Goal: Task Accomplishment & Management: Manage account settings

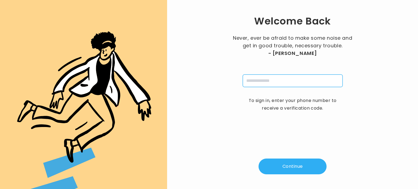
click at [261, 85] on input "tel" at bounding box center [293, 81] width 100 height 13
type input "**********"
click at [283, 164] on button "Continue" at bounding box center [293, 167] width 68 height 16
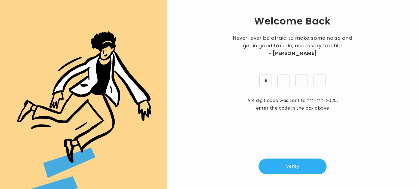
type input "*"
click at [289, 166] on button "Verify" at bounding box center [293, 167] width 68 height 16
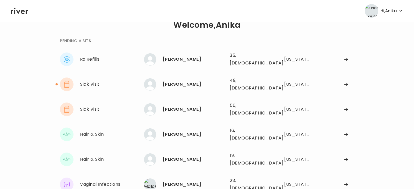
scroll to position [15, 0]
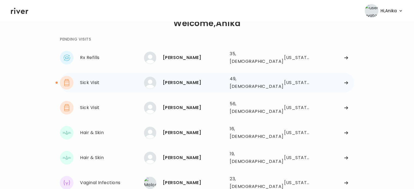
click at [196, 79] on div "STEPHANIE REILLY" at bounding box center [194, 83] width 63 height 8
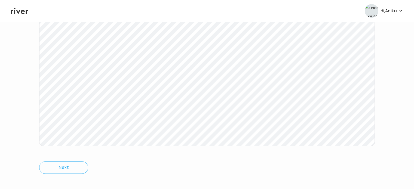
scroll to position [109, 0]
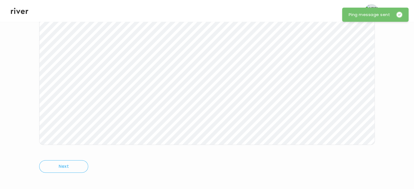
click at [26, 13] on icon at bounding box center [19, 11] width 17 height 6
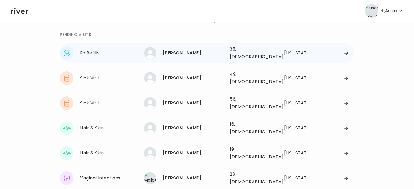
scroll to position [26, 0]
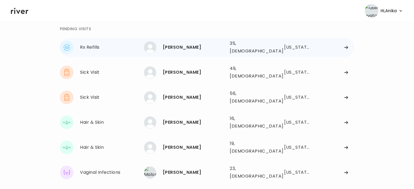
click at [11, 7] on link at bounding box center [19, 11] width 17 height 8
click at [183, 119] on div "Isabella Koether" at bounding box center [194, 123] width 63 height 8
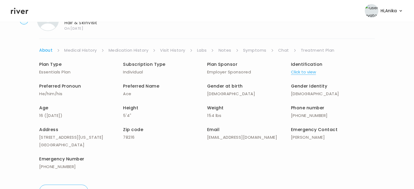
click at [283, 51] on link "Chat" at bounding box center [283, 51] width 11 height 8
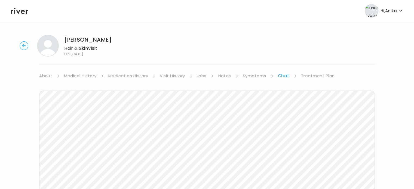
click at [252, 75] on link "Symptoms" at bounding box center [254, 76] width 23 height 8
click at [279, 75] on link "Chat" at bounding box center [284, 76] width 11 height 8
click at [258, 77] on link "Symptoms" at bounding box center [254, 76] width 23 height 8
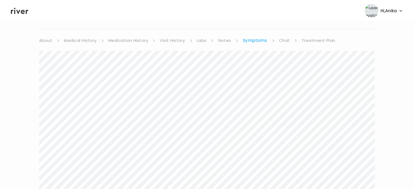
scroll to position [27, 0]
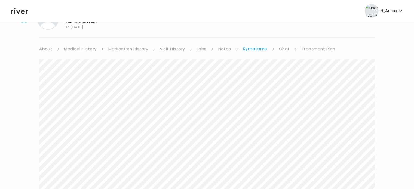
click at [284, 49] on link "Chat" at bounding box center [284, 49] width 11 height 8
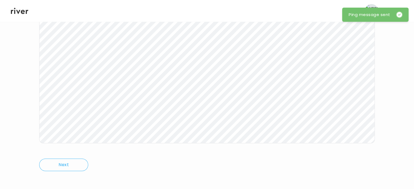
click at [19, 13] on icon at bounding box center [19, 11] width 17 height 8
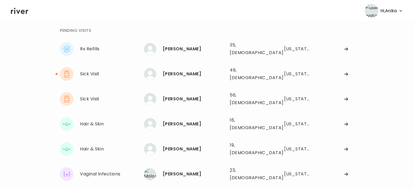
scroll to position [21, 0]
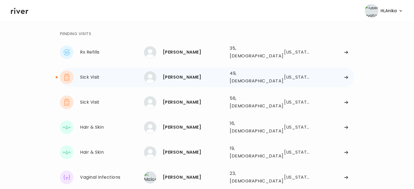
click at [189, 71] on div "STEPHANIE REILLY 49, Female See more" at bounding box center [184, 77] width 81 height 12
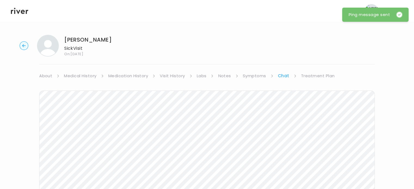
click at [315, 75] on link "Treatment Plan" at bounding box center [318, 76] width 34 height 8
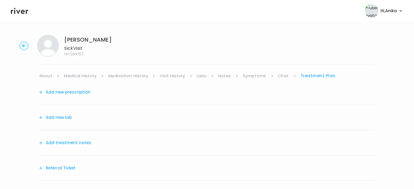
click at [73, 77] on link "Medical History" at bounding box center [80, 76] width 32 height 8
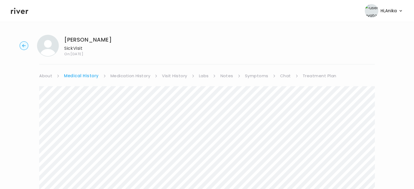
click at [308, 76] on link "Treatment Plan" at bounding box center [320, 76] width 34 height 8
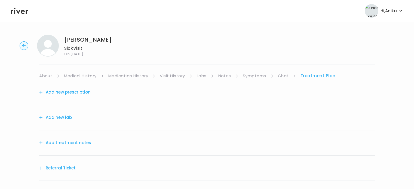
click at [69, 146] on button "Add treatment notes" at bounding box center [65, 143] width 52 height 8
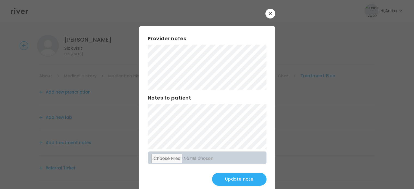
click at [226, 179] on button "Update note" at bounding box center [239, 179] width 54 height 13
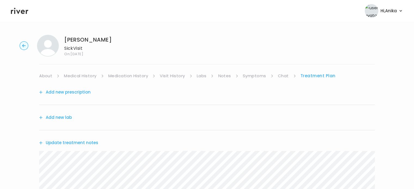
click at [255, 81] on div "Add new prescription" at bounding box center [207, 92] width 336 height 25
click at [277, 77] on ul "About Medical History Medication History Visit History Labs Notes Symptoms Chat…" at bounding box center [207, 76] width 336 height 8
click at [278, 77] on link "Chat" at bounding box center [283, 76] width 11 height 8
click at [320, 74] on link "Treatment Plan" at bounding box center [318, 76] width 34 height 8
click at [82, 143] on button "Update treatment notes" at bounding box center [68, 143] width 59 height 8
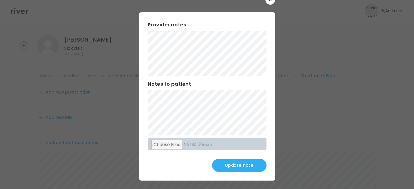
scroll to position [14, 0]
click at [225, 162] on button "Update note" at bounding box center [239, 165] width 54 height 13
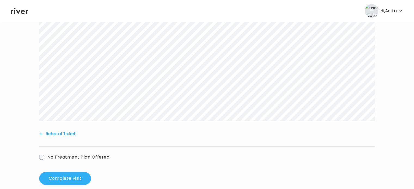
scroll to position [139, 0]
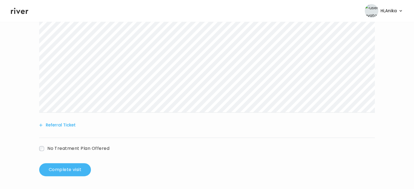
click at [60, 169] on button "Complete visit" at bounding box center [65, 169] width 52 height 13
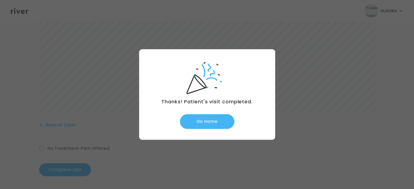
click at [210, 118] on button "Go Home" at bounding box center [207, 121] width 54 height 15
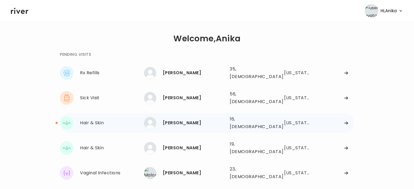
click at [197, 119] on div "[PERSON_NAME]" at bounding box center [194, 123] width 63 height 8
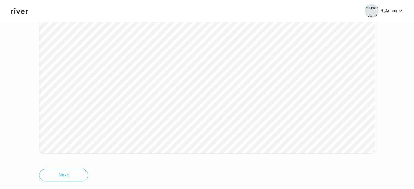
scroll to position [105, 0]
click at [21, 10] on icon at bounding box center [19, 11] width 17 height 8
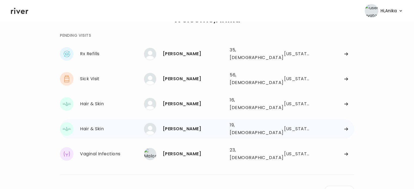
scroll to position [20, 0]
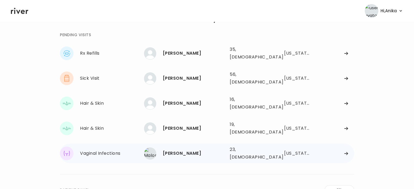
click at [183, 150] on div "[PERSON_NAME]" at bounding box center [194, 154] width 63 height 8
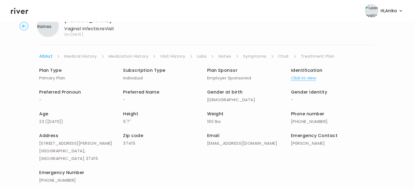
click at [258, 58] on link "Symptoms" at bounding box center [254, 57] width 23 height 8
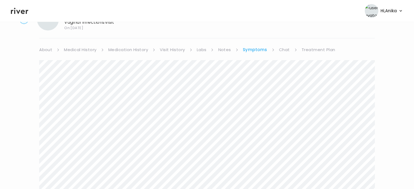
scroll to position [31, 0]
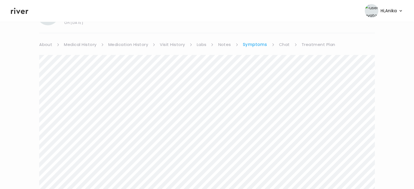
click at [284, 48] on link "Chat" at bounding box center [284, 45] width 11 height 8
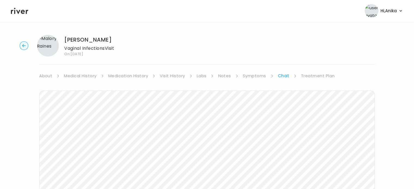
click at [321, 76] on link "Treatment Plan" at bounding box center [318, 76] width 34 height 8
click at [22, 13] on icon at bounding box center [19, 11] width 17 height 6
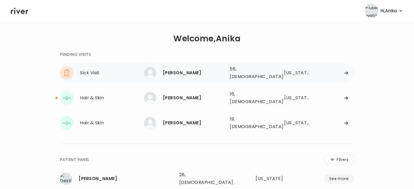
click at [205, 72] on div "[PERSON_NAME]" at bounding box center [194, 73] width 63 height 8
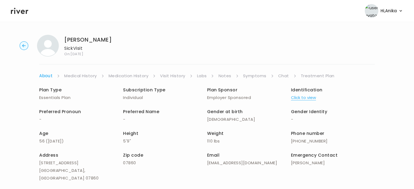
click at [261, 79] on link "Symptoms" at bounding box center [254, 76] width 23 height 8
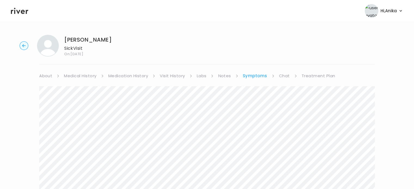
click at [22, 15] on header "Hi, Anika Profile Logout" at bounding box center [207, 11] width 414 height 22
click at [24, 13] on icon at bounding box center [19, 11] width 17 height 8
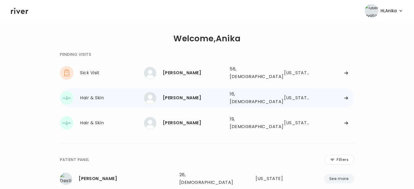
click at [196, 94] on div "[PERSON_NAME]" at bounding box center [194, 98] width 63 height 8
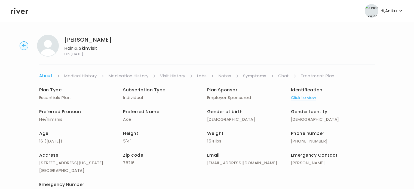
click at [254, 75] on link "Symptoms" at bounding box center [254, 76] width 23 height 8
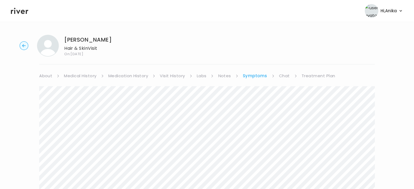
click at [285, 78] on link "Chat" at bounding box center [284, 76] width 11 height 8
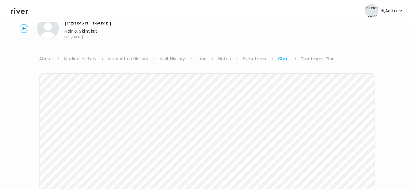
click at [258, 57] on link "Symptoms" at bounding box center [254, 59] width 23 height 8
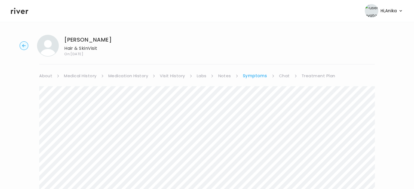
click at [17, 11] on icon at bounding box center [19, 11] width 17 height 6
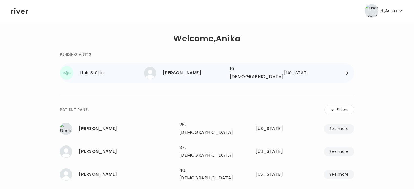
click at [189, 73] on div "[PERSON_NAME]" at bounding box center [194, 73] width 63 height 8
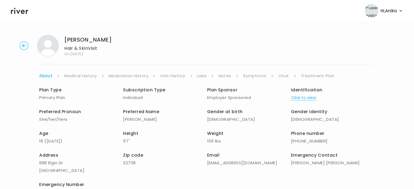
click at [317, 75] on link "Treatment Plan" at bounding box center [318, 76] width 34 height 8
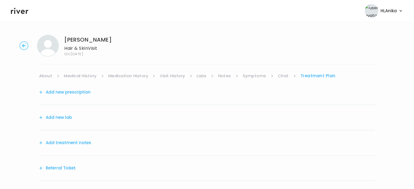
click at [22, 14] on icon at bounding box center [19, 11] width 17 height 8
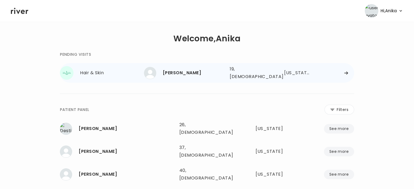
click at [219, 69] on div "[PERSON_NAME]" at bounding box center [194, 73] width 63 height 8
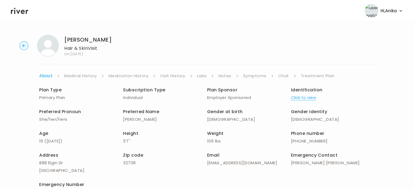
click at [285, 76] on link "Chat" at bounding box center [283, 76] width 11 height 8
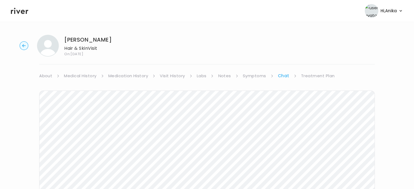
click at [318, 74] on link "Treatment Plan" at bounding box center [318, 76] width 34 height 8
click at [78, 139] on button "Add treatment notes" at bounding box center [65, 143] width 52 height 8
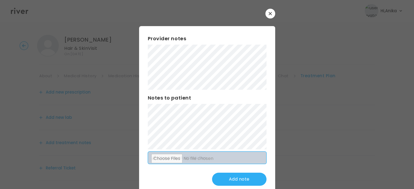
click at [168, 152] on input "file" at bounding box center [207, 158] width 118 height 13
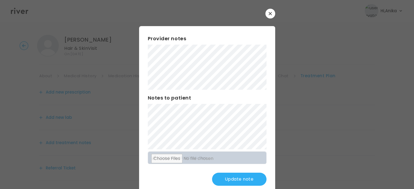
click at [237, 182] on button "Update note" at bounding box center [239, 179] width 54 height 13
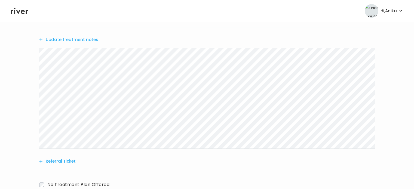
scroll to position [139, 0]
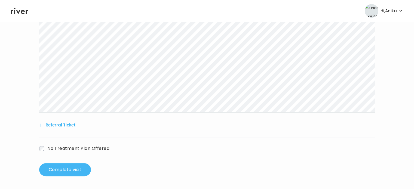
click at [58, 171] on button "Complete visit" at bounding box center [65, 169] width 52 height 13
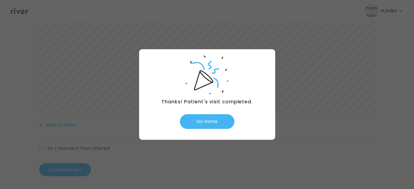
click at [214, 120] on button "Go Home" at bounding box center [207, 121] width 54 height 15
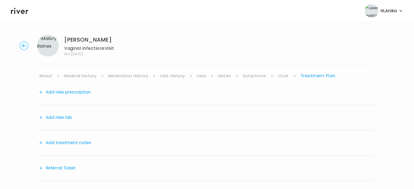
click at [75, 141] on button "Add treatment notes" at bounding box center [65, 143] width 52 height 8
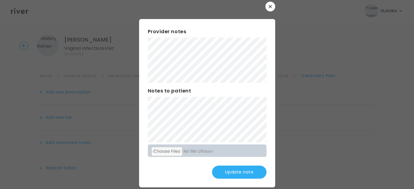
scroll to position [4, 0]
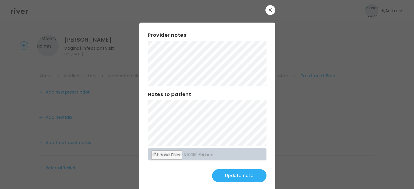
click at [229, 178] on button "Update note" at bounding box center [239, 175] width 54 height 13
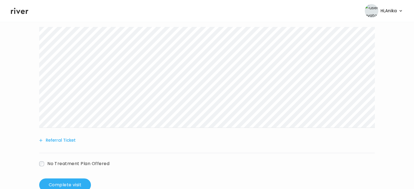
scroll to position [139, 0]
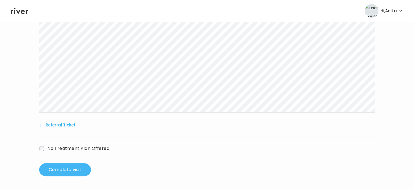
click at [79, 166] on button "Complete visit" at bounding box center [65, 169] width 52 height 13
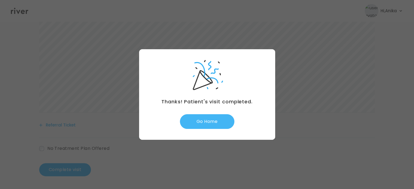
click at [212, 116] on button "Go Home" at bounding box center [207, 121] width 54 height 15
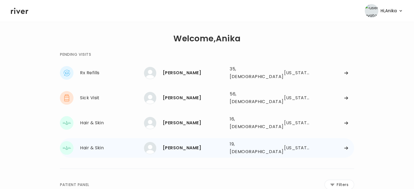
click at [229, 143] on div "[PERSON_NAME] 19, [DEMOGRAPHIC_DATA] See more 19, [DEMOGRAPHIC_DATA] [US_STATE]" at bounding box center [249, 147] width 210 height 17
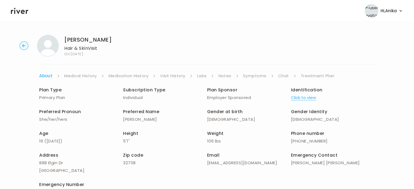
click at [281, 75] on link "Chat" at bounding box center [283, 76] width 11 height 8
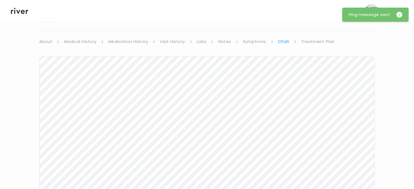
scroll to position [27, 0]
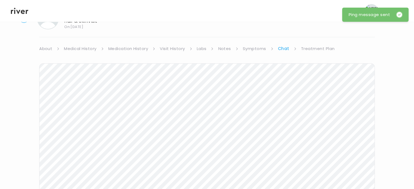
click at [19, 16] on header "Hi, Anika Profile Logout" at bounding box center [207, 11] width 414 height 22
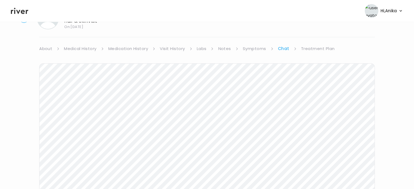
click at [20, 12] on icon at bounding box center [19, 11] width 17 height 8
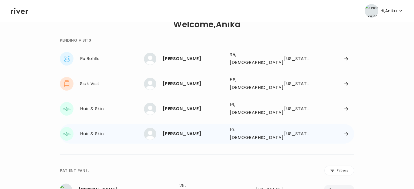
scroll to position [8, 0]
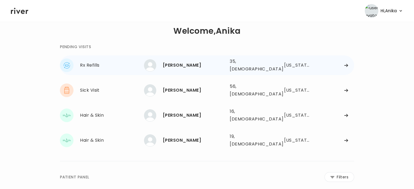
click at [190, 69] on div "Raymond Pizarro 35, Male See more" at bounding box center [184, 65] width 81 height 12
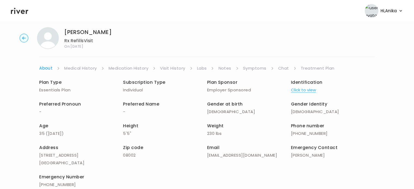
click at [303, 89] on button "Click to view" at bounding box center [303, 90] width 25 height 8
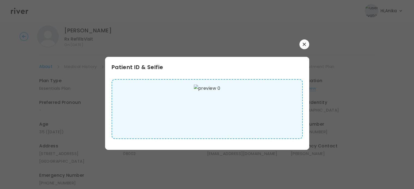
scroll to position [9, 0]
click at [306, 44] on button "button" at bounding box center [304, 44] width 10 height 10
click at [306, 44] on div "Raymond Pizarro Rx Refills Visit On: 02 Oct 2025" at bounding box center [207, 37] width 397 height 22
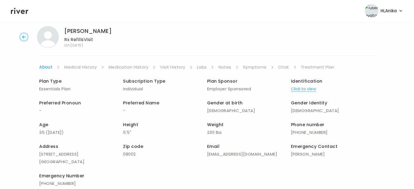
click at [81, 69] on link "Medical History" at bounding box center [80, 67] width 32 height 8
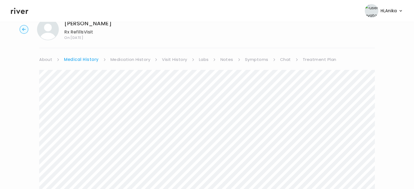
scroll to position [16, 0]
click at [129, 57] on link "Medication History" at bounding box center [131, 60] width 40 height 8
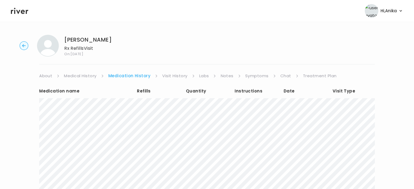
click at [175, 77] on link "Visit History" at bounding box center [174, 76] width 25 height 8
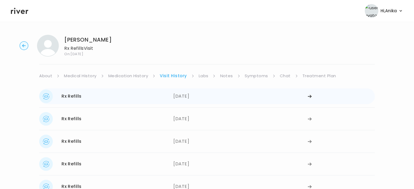
click at [181, 97] on div "07/13/2025" at bounding box center [240, 97] width 134 height 14
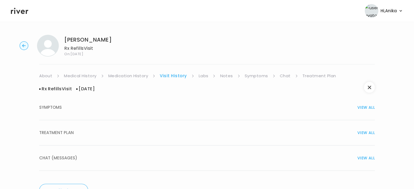
click at [153, 125] on button "TREATMENT PLAN VIEW ALL" at bounding box center [207, 132] width 336 height 25
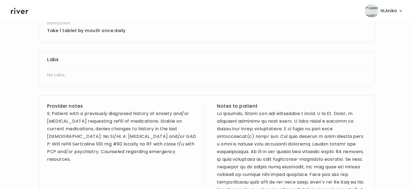
scroll to position [159, 0]
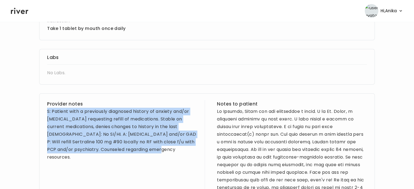
drag, startPoint x: 156, startPoint y: 148, endPoint x: 46, endPoint y: 109, distance: 116.6
click at [46, 109] on div "Provider notes S: Patient with a previously diagnosed history of anxiety and/or…" at bounding box center [207, 184] width 336 height 182
copy div "S: Patient with a previously diagnosed history of anxiety and/or depression req…"
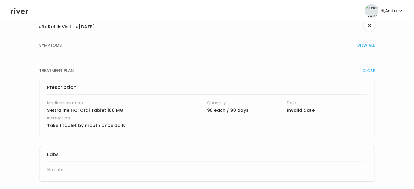
scroll to position [47, 0]
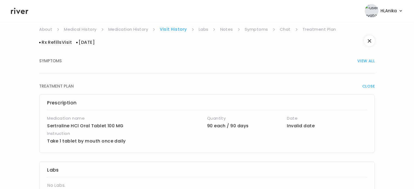
click at [202, 32] on link "Labs" at bounding box center [204, 30] width 10 height 8
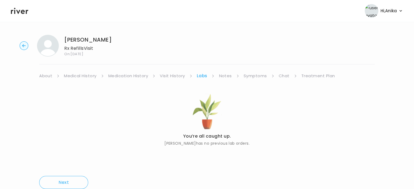
click at [224, 75] on link "Notes" at bounding box center [225, 76] width 13 height 8
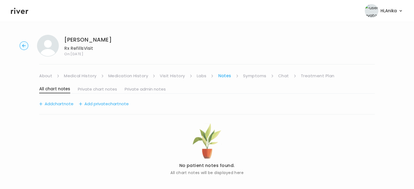
click at [249, 78] on link "Symptoms" at bounding box center [254, 76] width 23 height 8
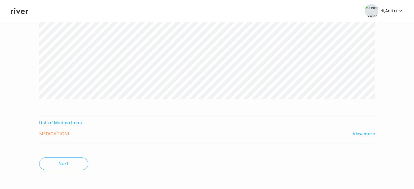
scroll to position [90, 0]
click at [363, 133] on button "View more" at bounding box center [364, 133] width 22 height 7
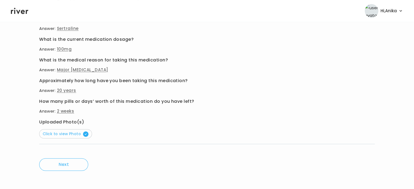
scroll to position [237, 0]
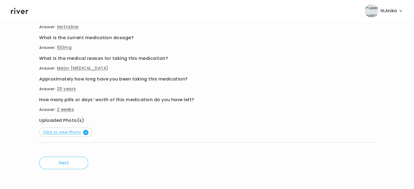
click at [72, 134] on span "Click to view Photo" at bounding box center [66, 132] width 46 height 5
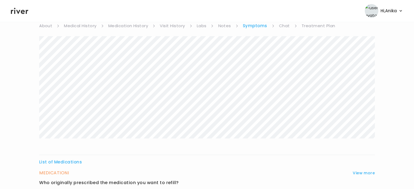
scroll to position [0, 0]
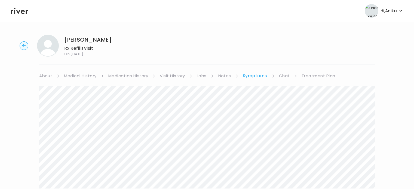
click at [285, 77] on link "Chat" at bounding box center [284, 76] width 11 height 8
click at [301, 76] on link "Treatment Plan" at bounding box center [318, 76] width 34 height 8
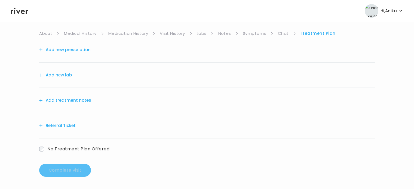
scroll to position [43, 0]
click at [73, 100] on button "Add treatment notes" at bounding box center [65, 100] width 52 height 8
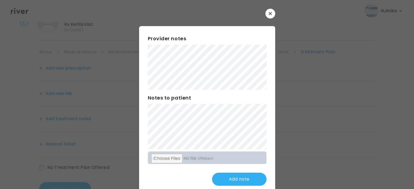
scroll to position [0, 0]
click at [220, 177] on button "Update note" at bounding box center [239, 179] width 54 height 13
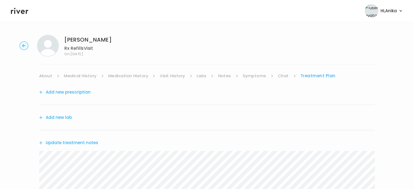
click at [79, 92] on button "Add new prescription" at bounding box center [64, 92] width 51 height 8
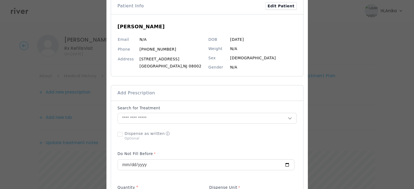
scroll to position [48, 0]
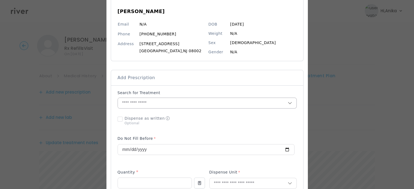
click at [150, 104] on input "text" at bounding box center [203, 103] width 170 height 10
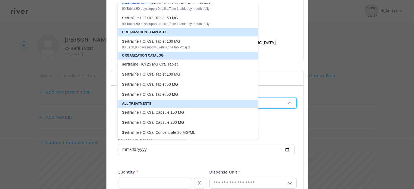
scroll to position [15, 0]
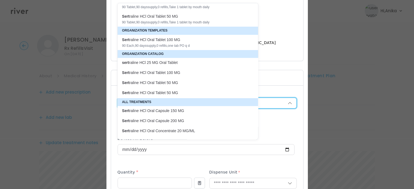
click at [180, 49] on div "Sert raline HCl Oral Tablet 100 MG 90 Each , 90 days supply, 0 refills , one ta…" at bounding box center [188, 42] width 140 height 15
type input "**********"
type input "**"
type input "*"
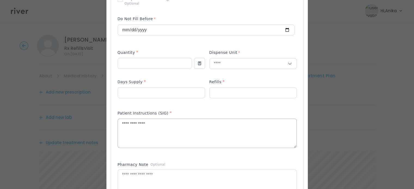
scroll to position [171, 0]
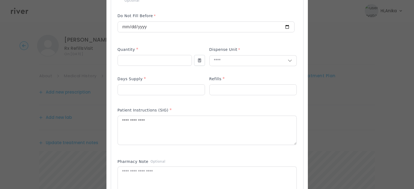
drag, startPoint x: 155, startPoint y: 122, endPoint x: 112, endPoint y: 119, distance: 43.4
click at [112, 119] on div "Add Prescription to Order" at bounding box center [207, 100] width 192 height 275
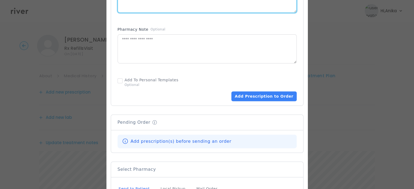
scroll to position [338, 0]
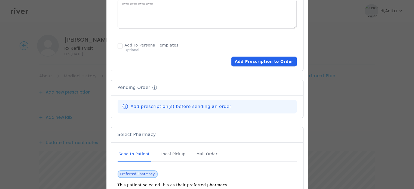
type textarea "**********"
click at [258, 60] on button "Add Prescription to Order" at bounding box center [263, 62] width 65 height 10
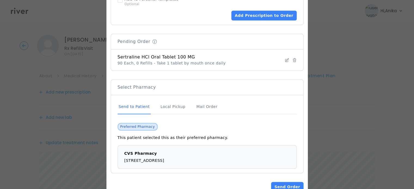
scroll to position [399, 0]
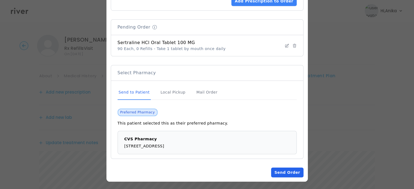
click at [280, 172] on button "Send Order" at bounding box center [287, 173] width 32 height 10
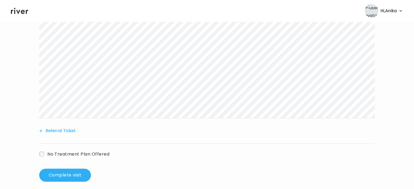
scroll to position [195, 0]
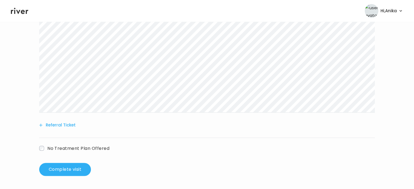
click at [59, 178] on div "Raymond Pizarro Rx Refills Visit On: 02 Oct 2025 About Medical History Medicati…" at bounding box center [207, 8] width 414 height 345
click at [60, 171] on button "Complete visit" at bounding box center [65, 169] width 52 height 13
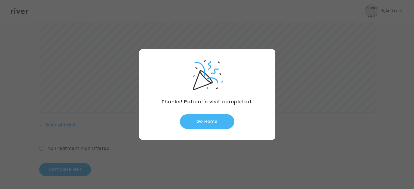
click at [216, 121] on button "Go Home" at bounding box center [207, 121] width 54 height 15
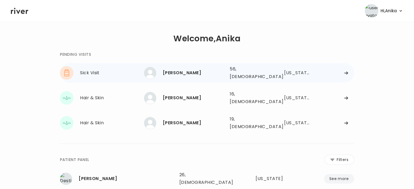
click at [184, 73] on div "Dawn Zingone" at bounding box center [194, 73] width 63 height 8
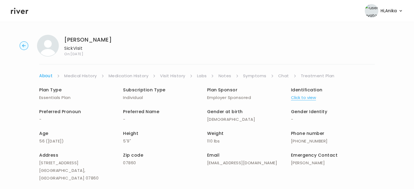
click at [262, 76] on link "Symptoms" at bounding box center [254, 76] width 23 height 8
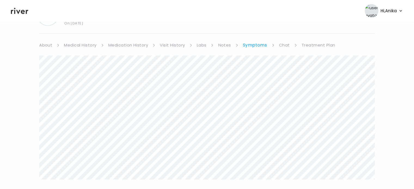
scroll to position [38, 0]
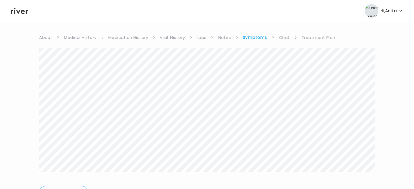
click at [311, 39] on link "Treatment Plan" at bounding box center [319, 38] width 34 height 8
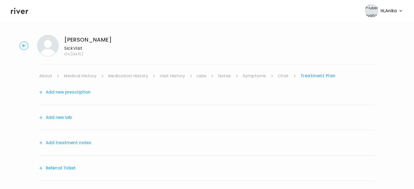
click at [76, 141] on button "Add treatment notes" at bounding box center [65, 143] width 52 height 8
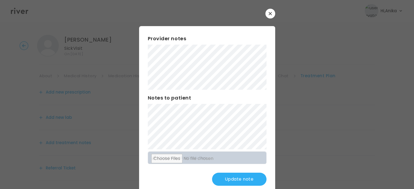
click at [224, 178] on button "Update note" at bounding box center [239, 179] width 54 height 13
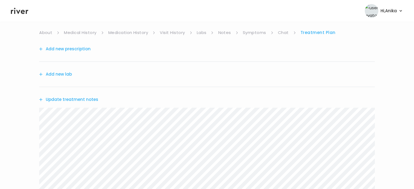
scroll to position [43, 0]
click at [77, 95] on div "Update treatment notes" at bounding box center [207, 99] width 336 height 25
click at [77, 98] on button "Update treatment notes" at bounding box center [68, 100] width 59 height 8
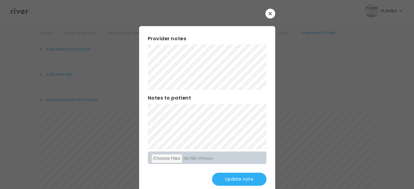
click at [229, 172] on div "Provider notes Notes to patient Click here to attach files Update note" at bounding box center [207, 110] width 136 height 169
click at [229, 176] on button "Update note" at bounding box center [239, 179] width 54 height 13
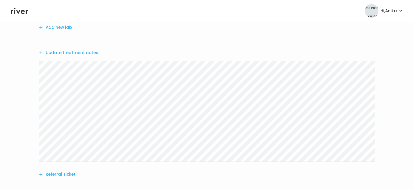
scroll to position [139, 0]
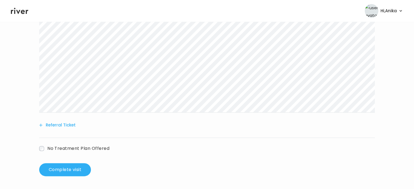
click at [67, 127] on button "Referral Ticket" at bounding box center [57, 125] width 36 height 8
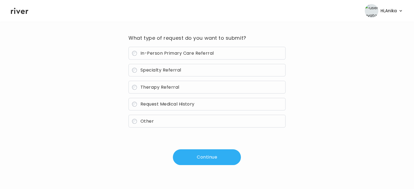
scroll to position [39, 0]
click at [173, 74] on label "Specialty Referral" at bounding box center [206, 70] width 157 height 13
click at [208, 160] on button "Continue" at bounding box center [207, 158] width 68 height 16
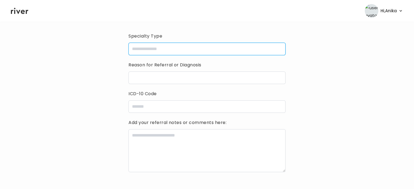
click at [203, 45] on input "specialtyType" at bounding box center [206, 49] width 157 height 13
type input "******"
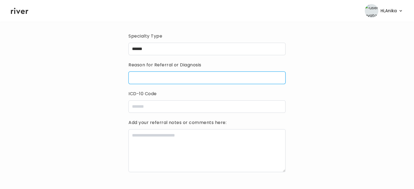
click at [175, 79] on input "reasonForReferral" at bounding box center [206, 78] width 157 height 13
type input "**********"
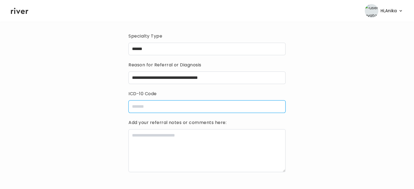
click at [168, 106] on input "icdCode" at bounding box center [206, 106] width 157 height 13
type input "*****"
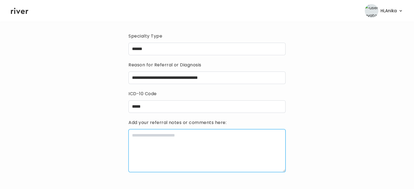
click at [176, 145] on textarea at bounding box center [206, 150] width 157 height 43
paste textarea "**********"
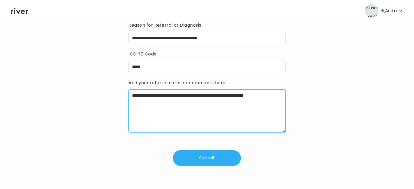
scroll to position [79, 0]
type textarea "**********"
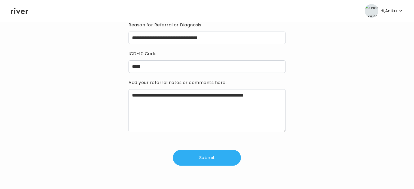
click at [204, 153] on button "Submit" at bounding box center [207, 158] width 68 height 16
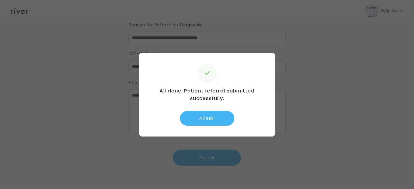
click at [210, 116] on button "All set!" at bounding box center [207, 118] width 54 height 15
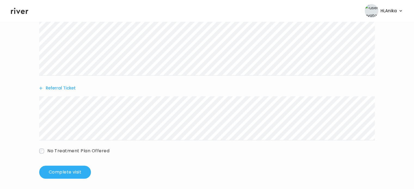
scroll to position [179, 0]
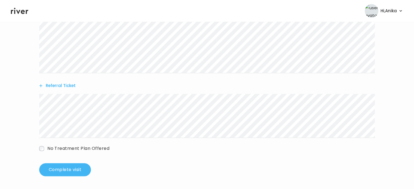
click at [73, 173] on button "Complete visit" at bounding box center [65, 169] width 52 height 13
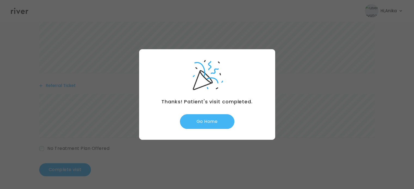
click at [204, 124] on button "Go Home" at bounding box center [207, 121] width 54 height 15
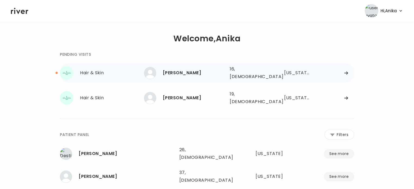
click at [174, 75] on div "[PERSON_NAME] 16, [DEMOGRAPHIC_DATA] See more" at bounding box center [184, 73] width 81 height 12
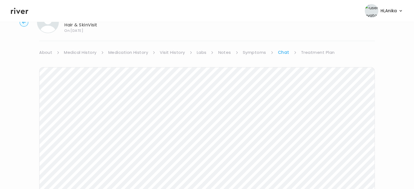
scroll to position [20, 0]
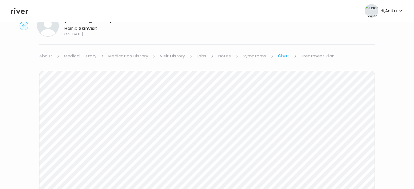
click at [319, 59] on link "Treatment Plan" at bounding box center [318, 56] width 34 height 8
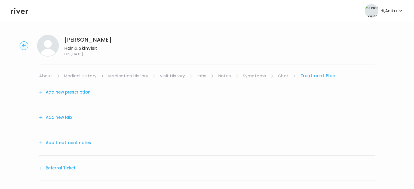
click at [81, 145] on button "Add treatment notes" at bounding box center [65, 143] width 52 height 8
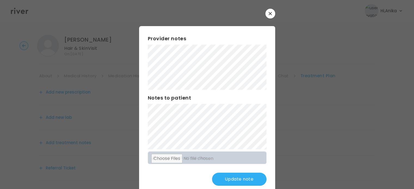
click at [222, 177] on button "Update note" at bounding box center [239, 179] width 54 height 13
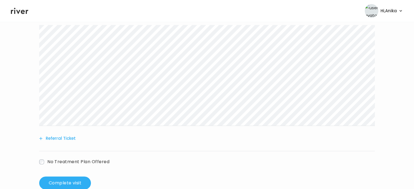
scroll to position [130, 0]
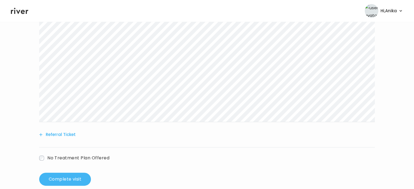
click at [71, 176] on button "Complete visit" at bounding box center [65, 179] width 52 height 13
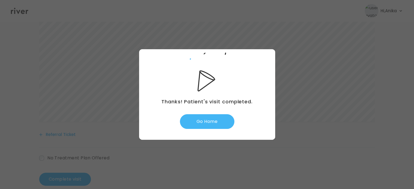
click at [210, 117] on button "Go Home" at bounding box center [207, 121] width 54 height 15
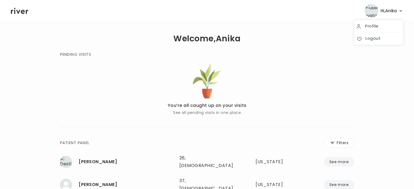
click at [388, 13] on span "Hi, [PERSON_NAME]" at bounding box center [389, 11] width 16 height 8
click at [370, 37] on link "Logout" at bounding box center [379, 39] width 44 height 8
